Goal: Use online tool/utility: Utilize a website feature to perform a specific function

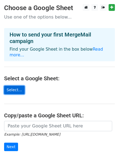
click at [19, 86] on link "Select..." at bounding box center [14, 90] width 20 height 8
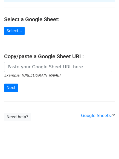
scroll to position [21, 0]
